Goal: Browse casually: Explore the website without a specific task or goal

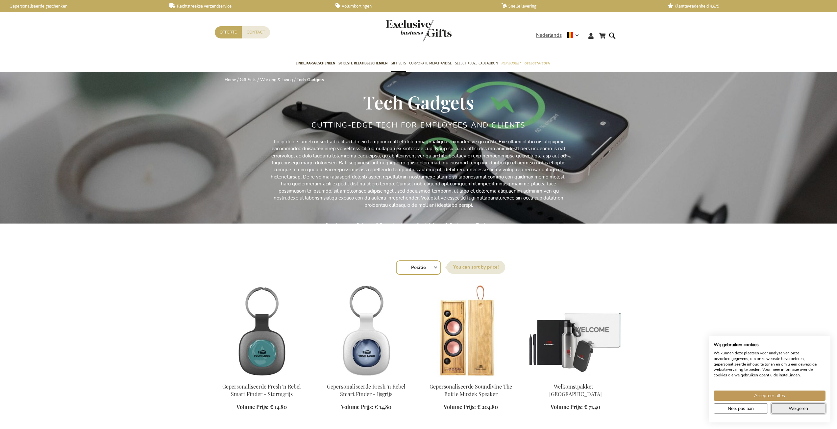
click at [813, 409] on button "Weigeren" at bounding box center [798, 408] width 54 height 10
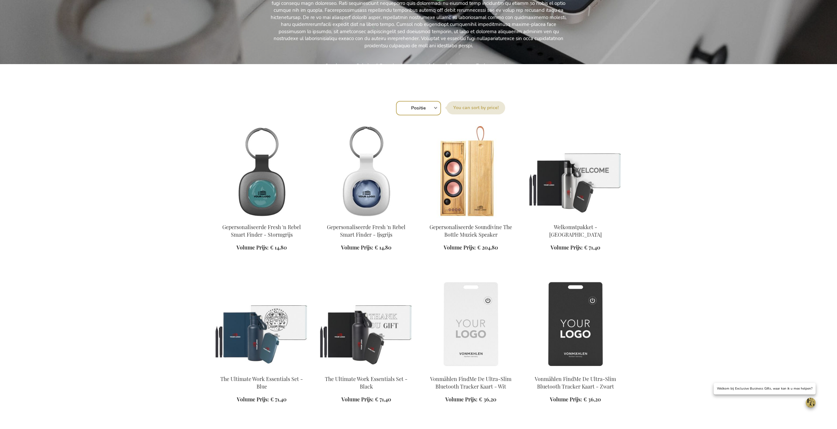
scroll to position [164, 0]
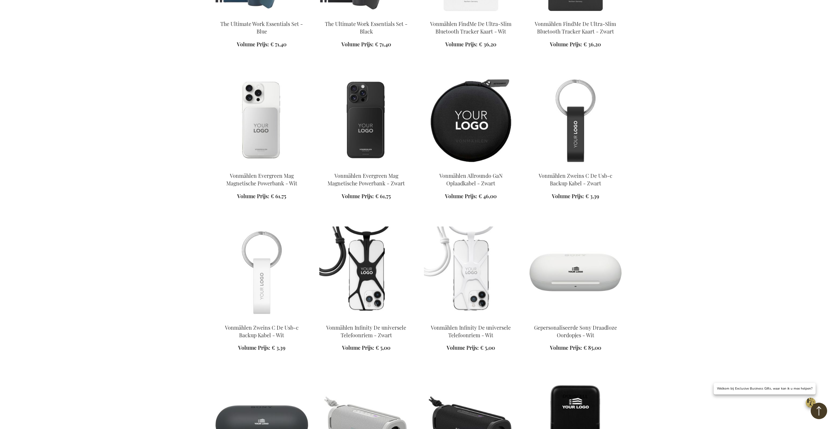
scroll to position [526, 0]
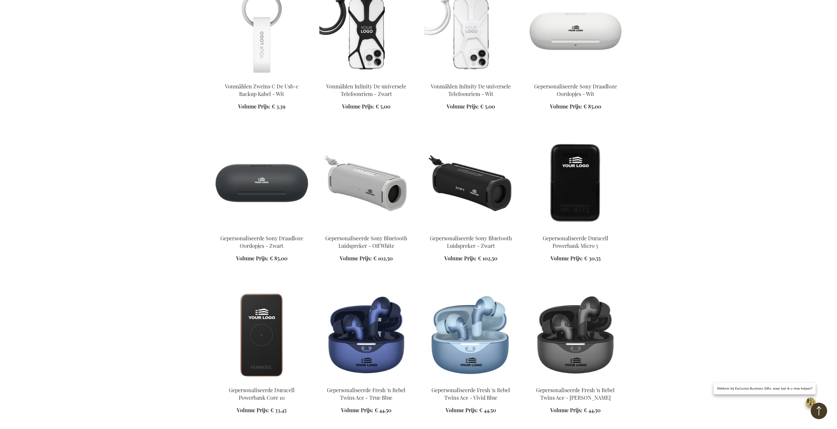
scroll to position [756, 0]
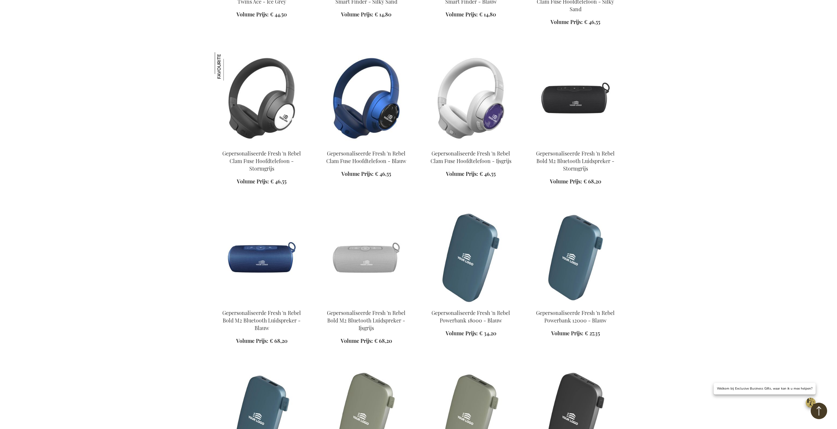
scroll to position [1315, 0]
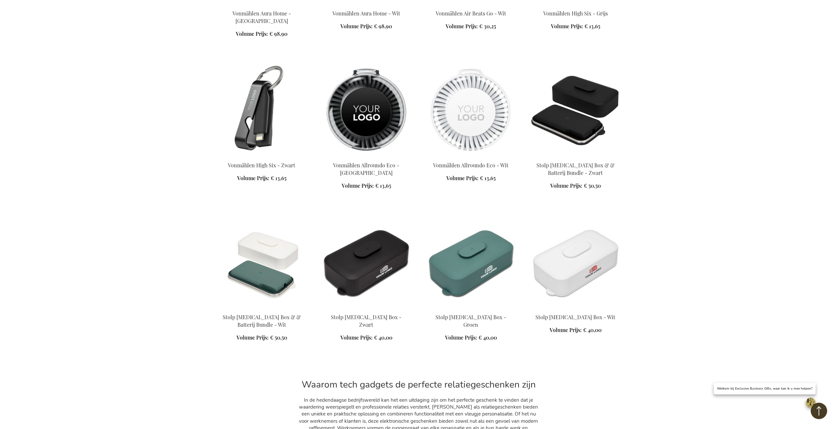
scroll to position [2236, 0]
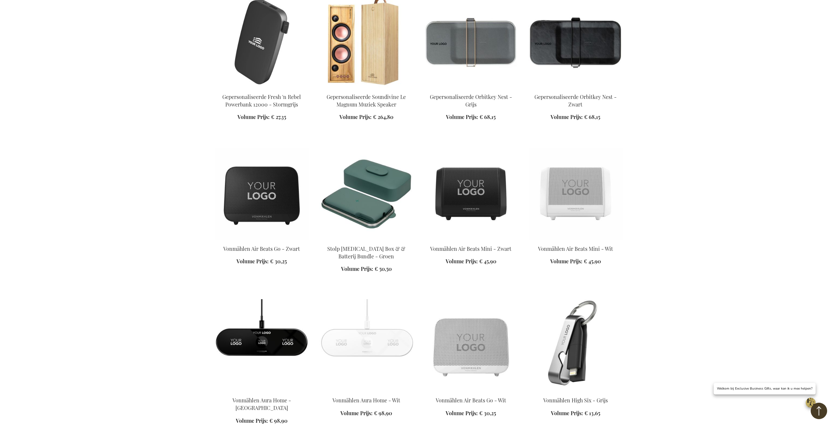
scroll to position [1816, 0]
